Goal: Transaction & Acquisition: Purchase product/service

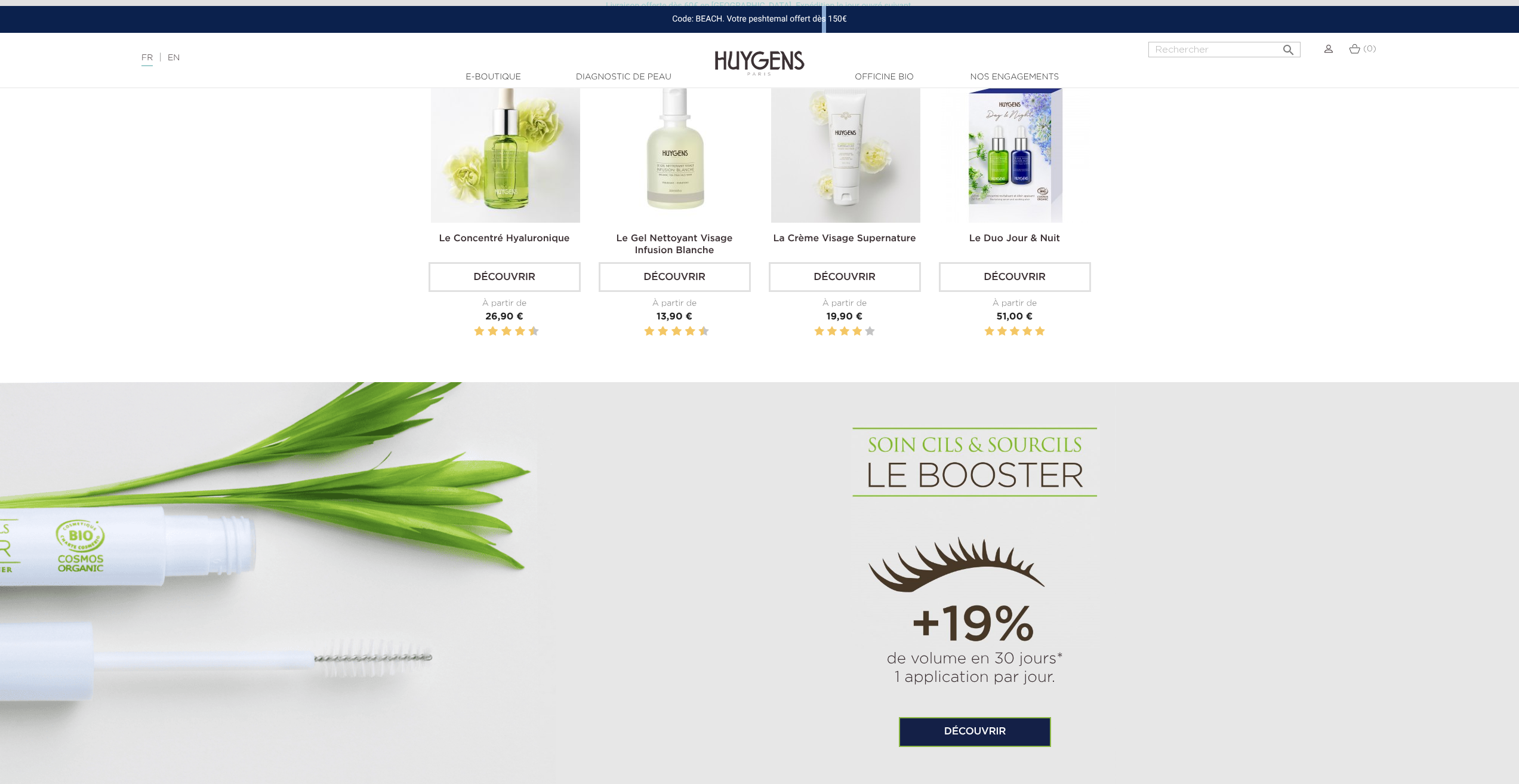
scroll to position [835, 0]
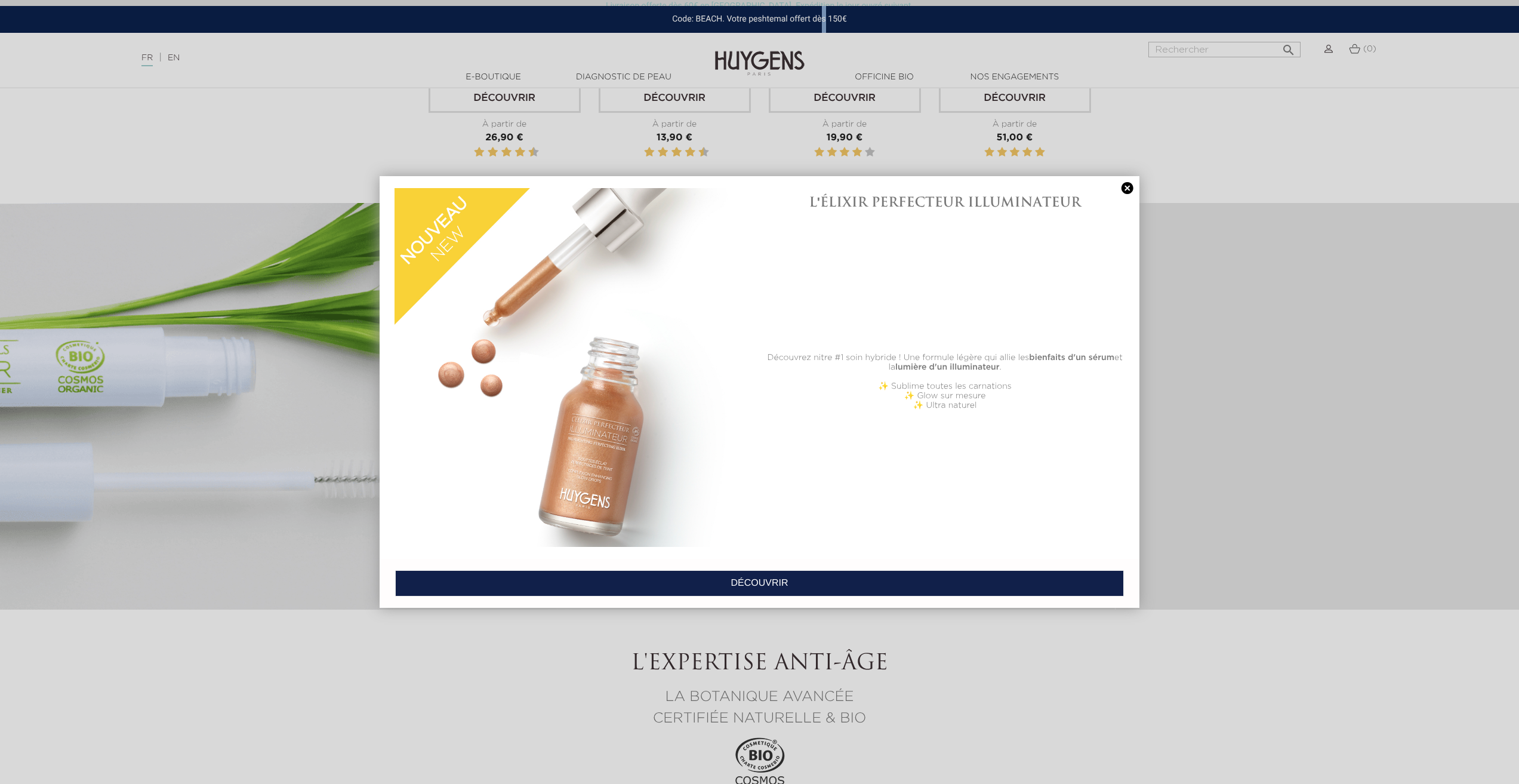
click at [1129, 188] on link at bounding box center [1128, 188] width 17 height 12
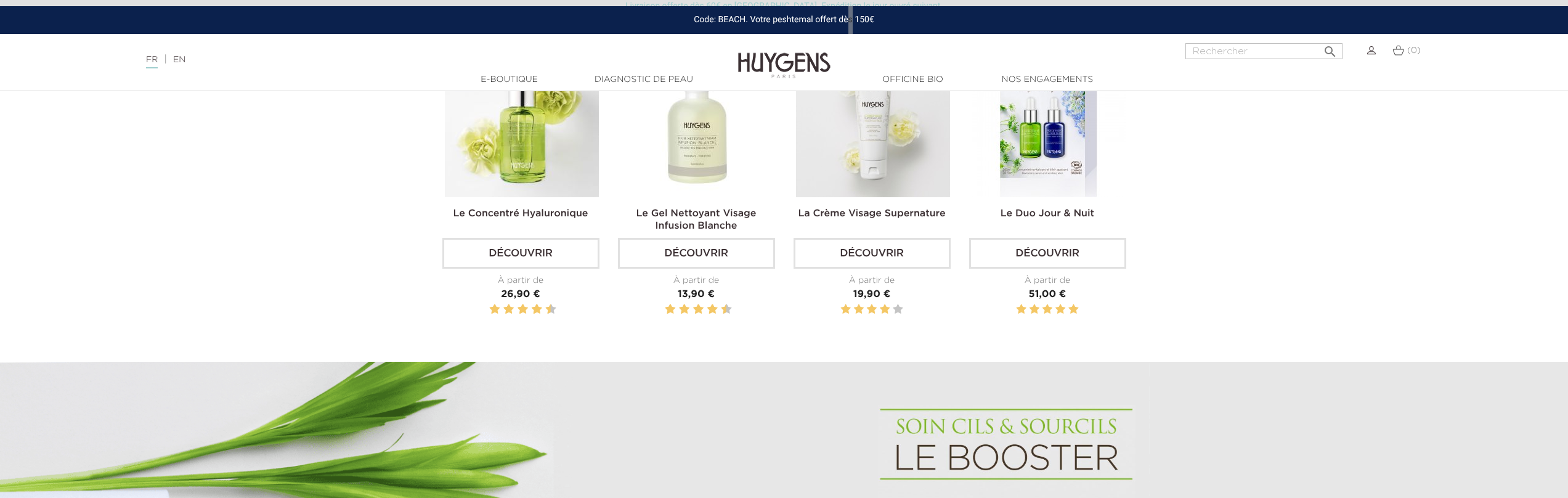
scroll to position [431, 0]
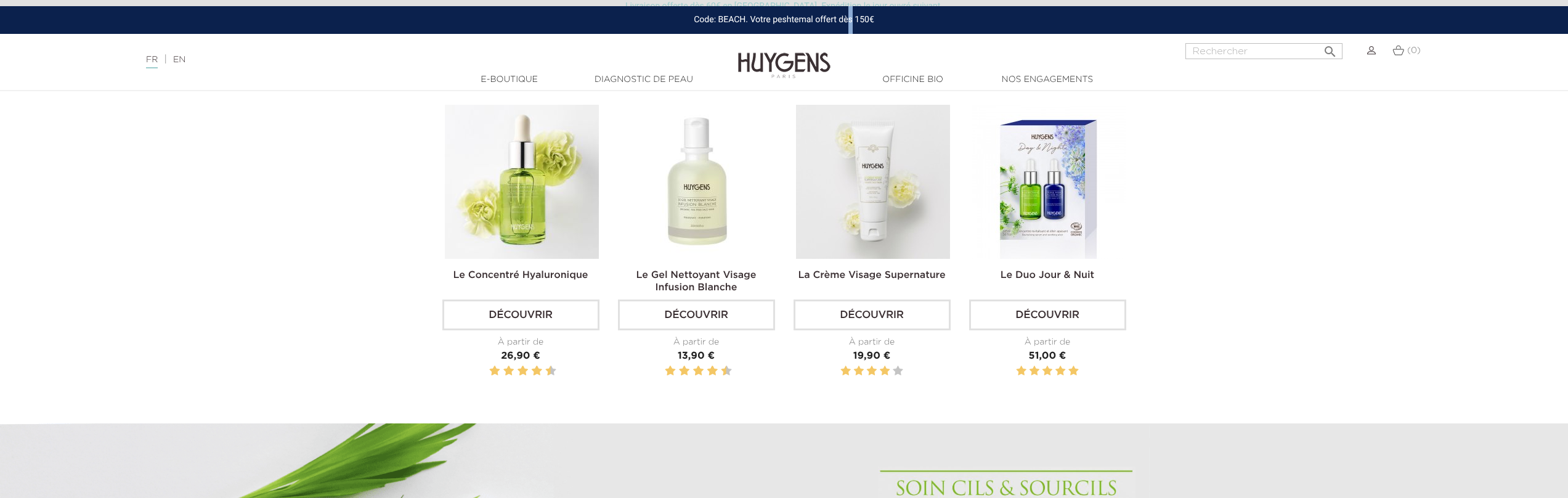
click at [526, 189] on img at bounding box center [522, 182] width 154 height 154
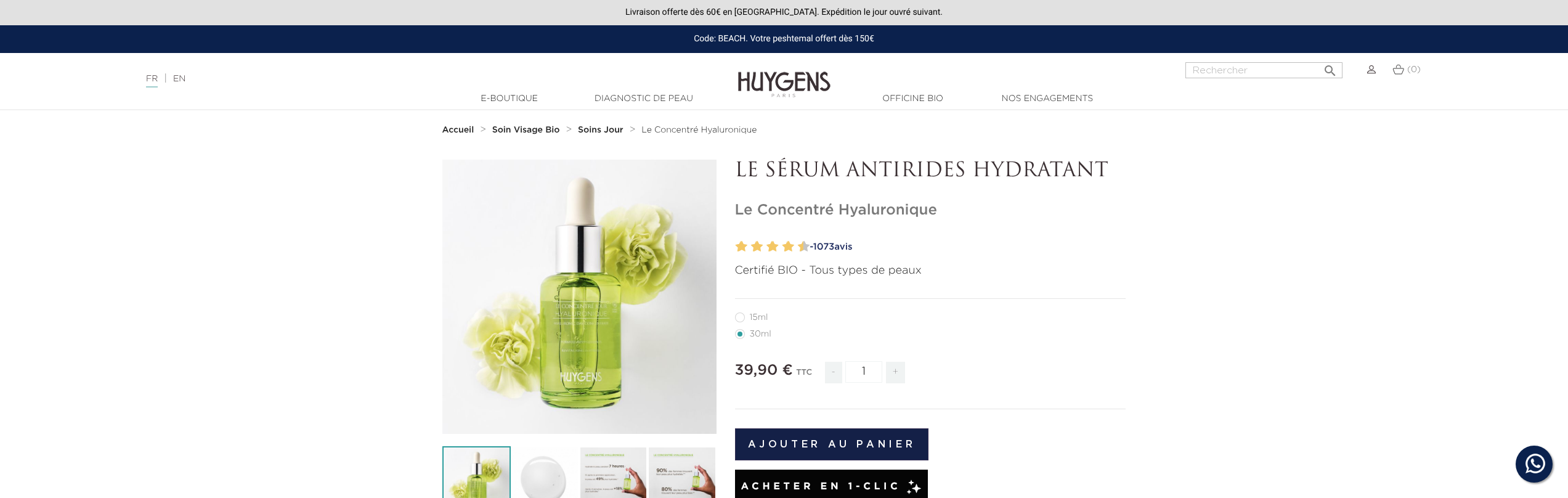
click at [742, 318] on label12"] "15ml" at bounding box center [760, 317] width 48 height 10
radio input "true"
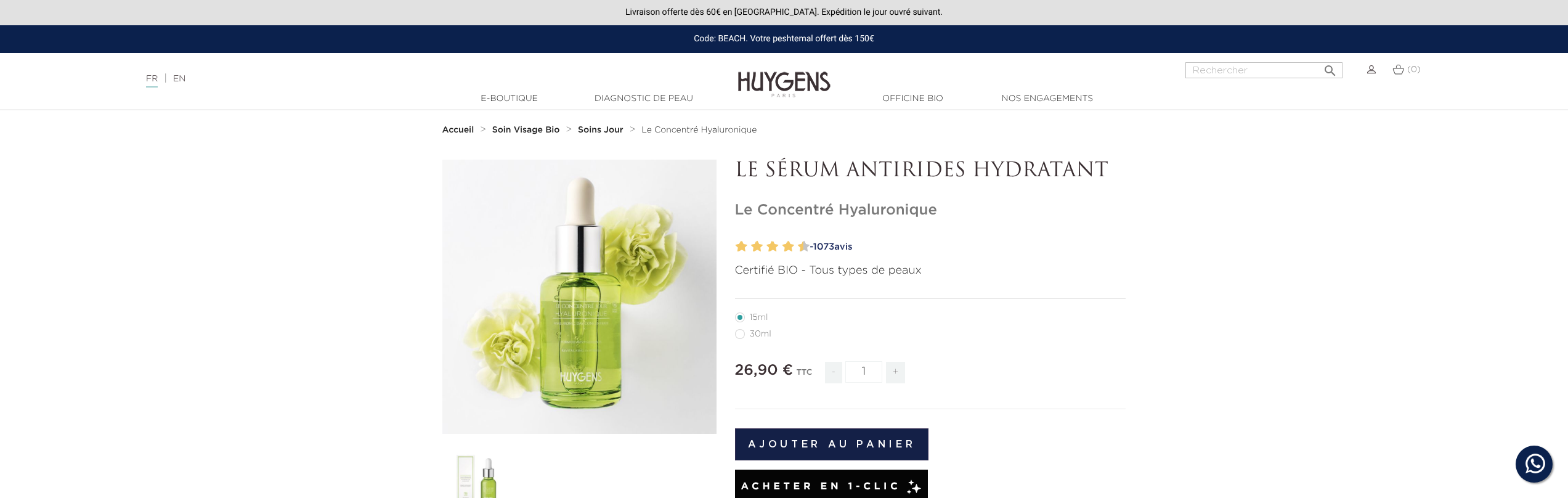
click at [745, 335] on label22"] "30ml" at bounding box center [761, 334] width 51 height 10
radio input "true"
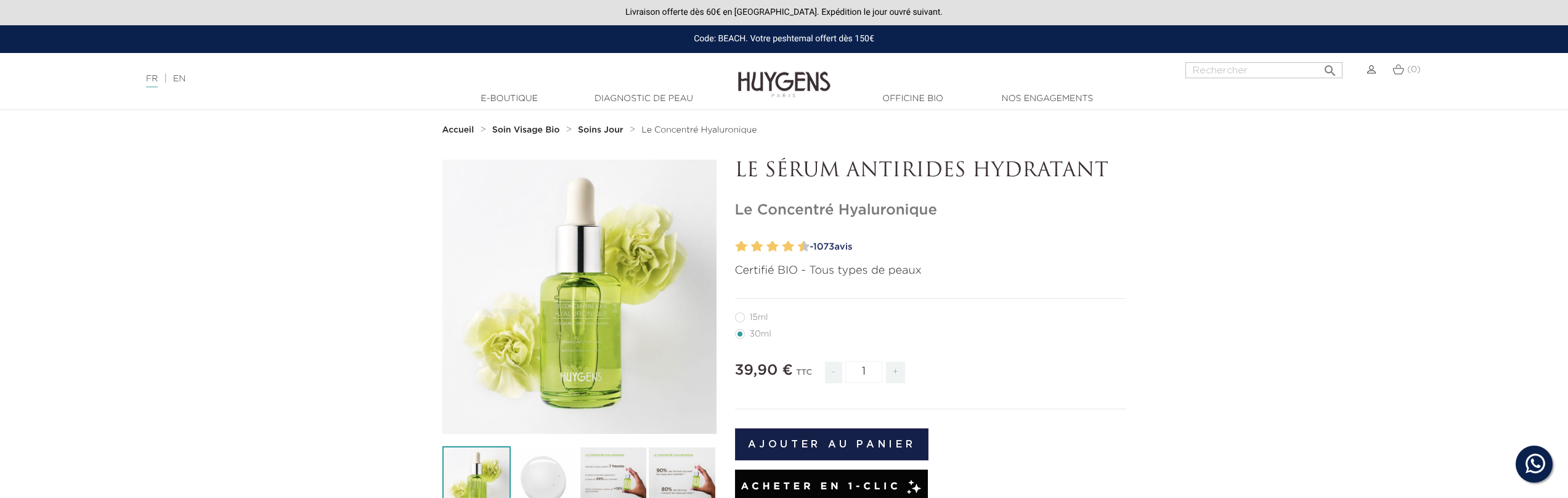
click at [742, 322] on label12"] "15ml" at bounding box center [760, 317] width 48 height 10
radio input "true"
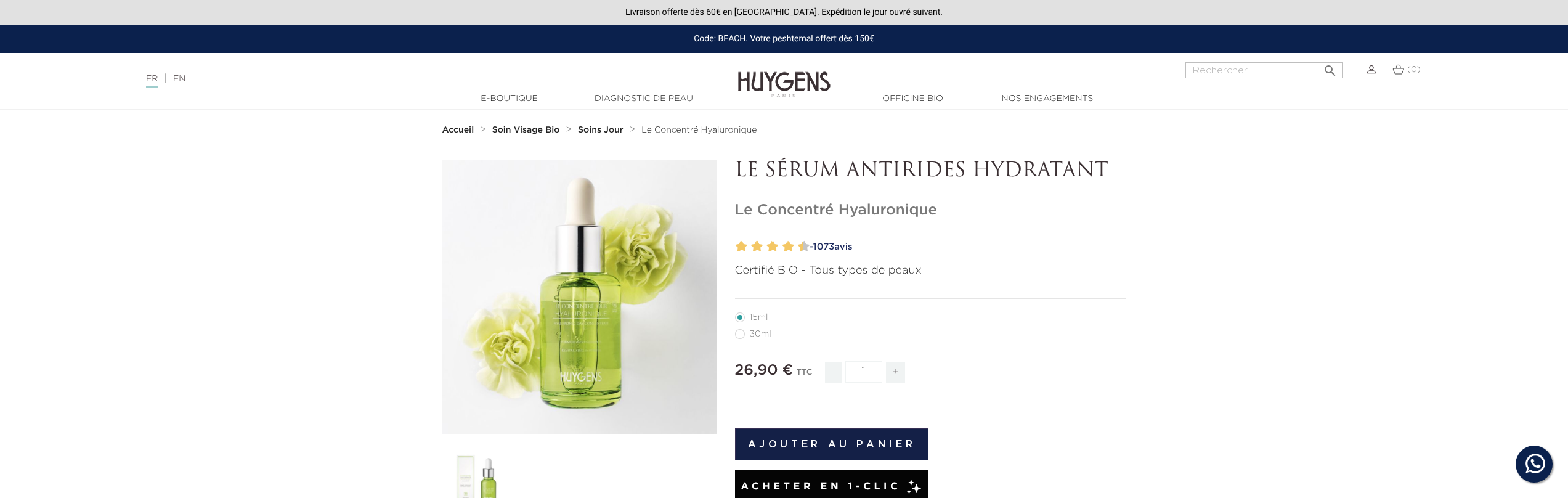
click at [741, 337] on label22"] "30ml" at bounding box center [761, 334] width 51 height 10
radio input "true"
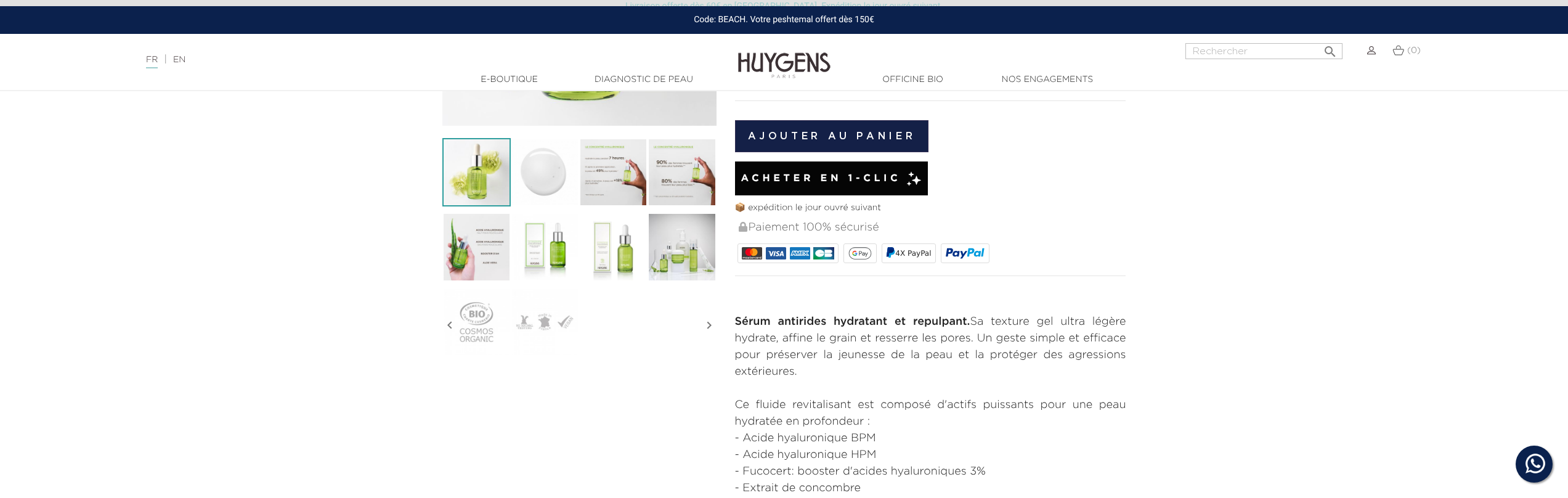
scroll to position [123, 0]
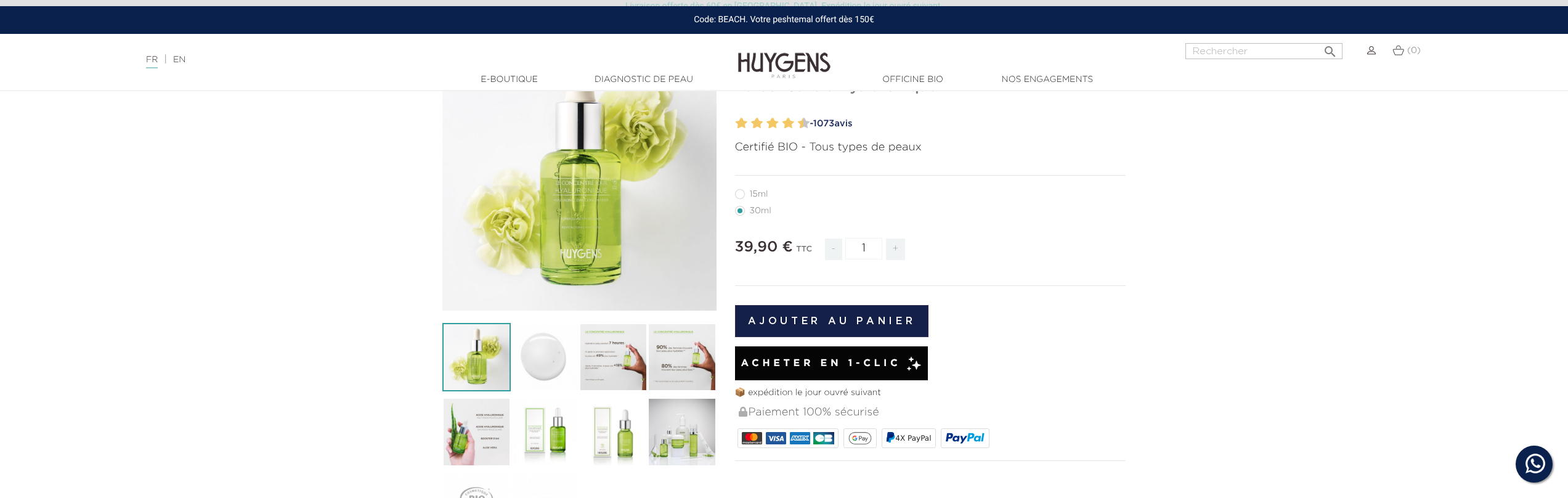
click at [898, 249] on span "+" at bounding box center [896, 249] width 20 height 21
type input "5"
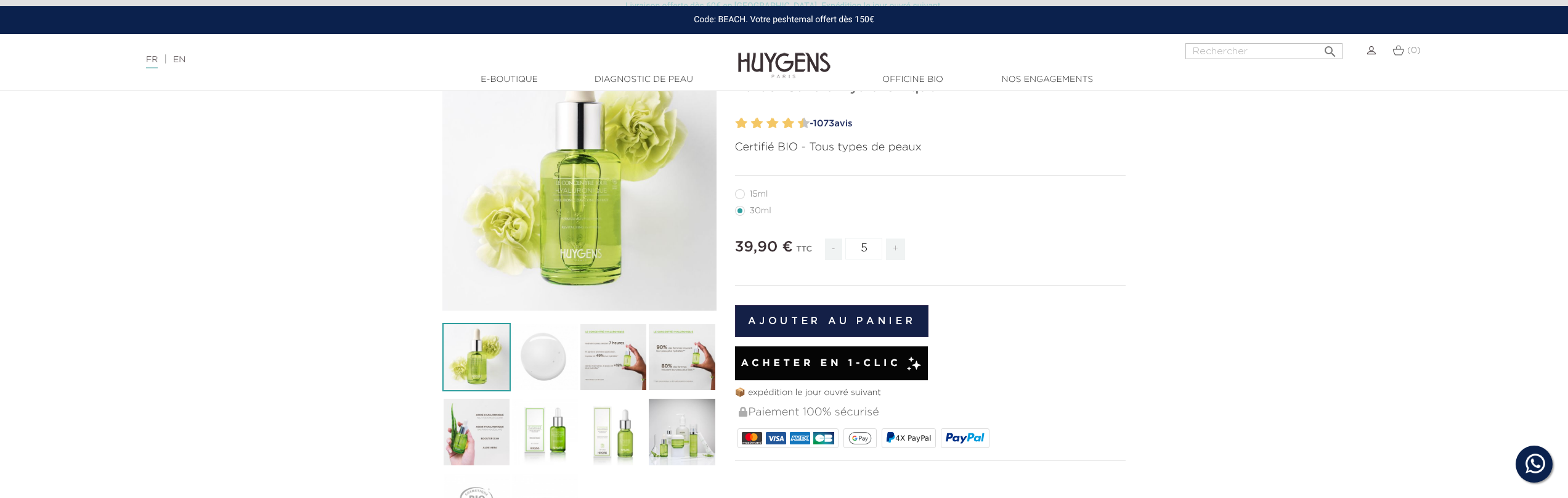
click at [1167, 199] on section "  " at bounding box center [784, 459] width 1568 height 847
click at [874, 321] on button "Ajouter au panier" at bounding box center [832, 321] width 194 height 32
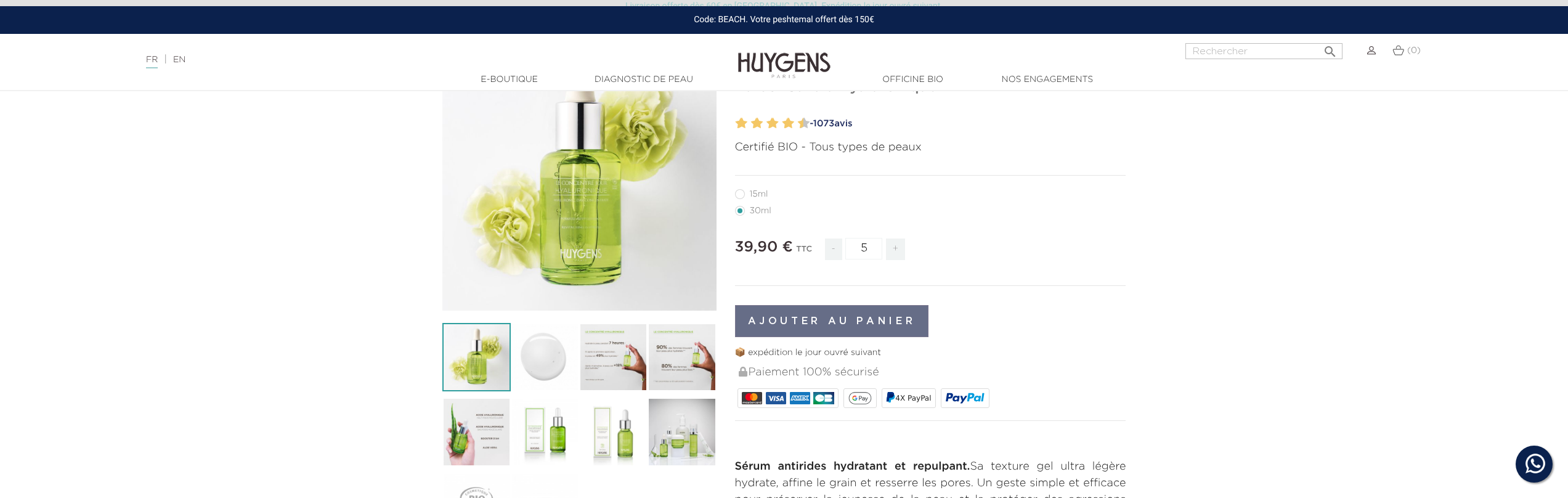
scroll to position [0, 0]
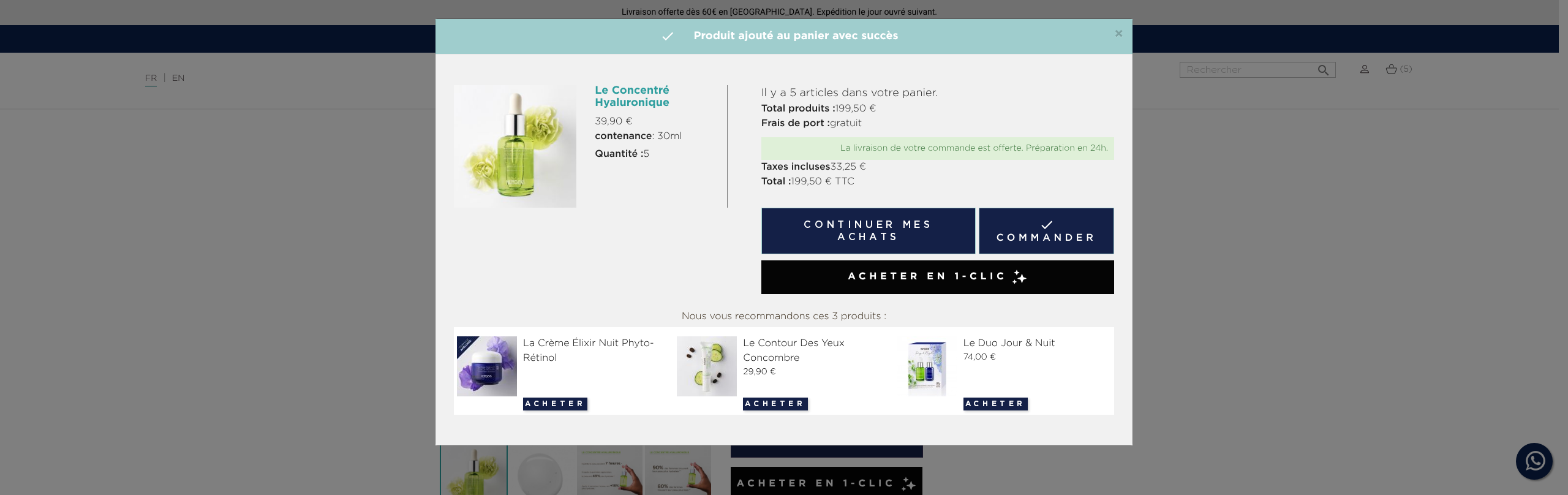
click at [1315, 208] on div "×  Produit ajouté au panier avec succès Le Concentré Hyaluronique 39,90 € cont…" at bounding box center [784, 247] width 1568 height 495
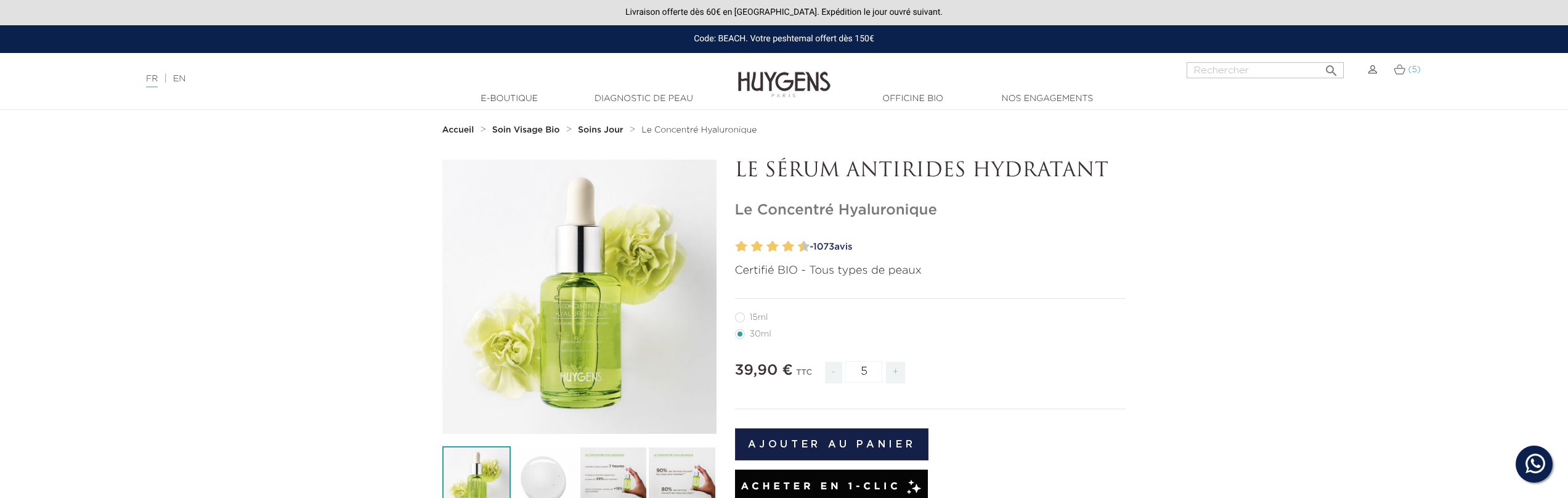
click at [1401, 74] on img at bounding box center [1400, 69] width 12 height 10
